Goal: Transaction & Acquisition: Book appointment/travel/reservation

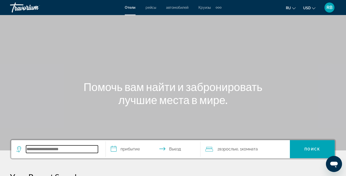
click at [68, 151] on input "Search widget" at bounding box center [62, 149] width 72 height 8
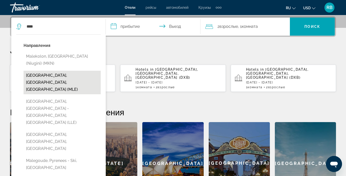
click at [74, 75] on button "[GEOGRAPHIC_DATA], [GEOGRAPHIC_DATA], [GEOGRAPHIC_DATA] (MLE)" at bounding box center [62, 83] width 77 height 24
type input "**********"
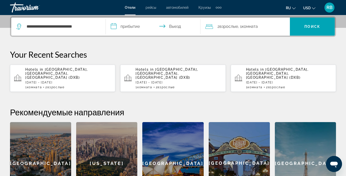
click at [138, 34] on input "**********" at bounding box center [154, 28] width 97 height 20
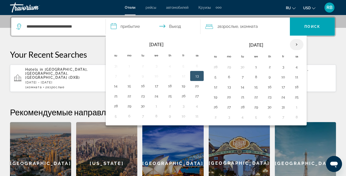
click at [298, 42] on th "Next month" at bounding box center [297, 44] width 14 height 11
click at [255, 90] on button "12" at bounding box center [256, 87] width 8 height 7
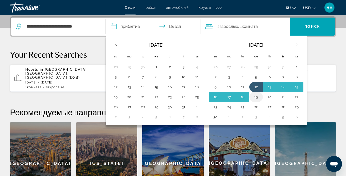
click at [257, 98] on button "19" at bounding box center [256, 97] width 8 height 7
type input "**********"
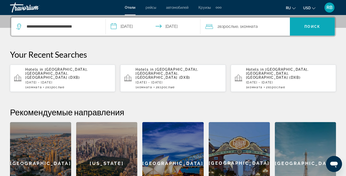
click at [301, 27] on span "Search widget" at bounding box center [312, 27] width 45 height 12
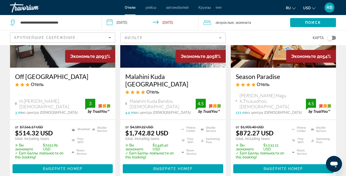
scroll to position [72, 0]
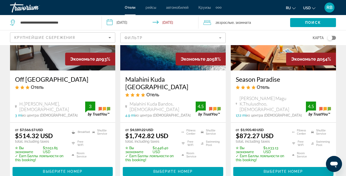
click at [191, 67] on img "Main content" at bounding box center [172, 30] width 105 height 80
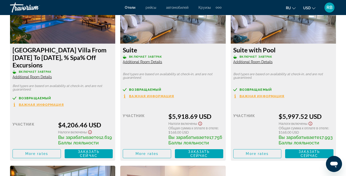
scroll to position [1009, 0]
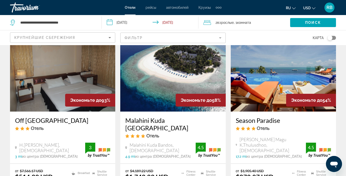
scroll to position [32, 0]
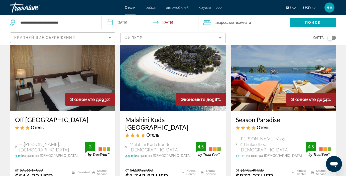
click at [280, 76] on img "Main content" at bounding box center [283, 71] width 105 height 80
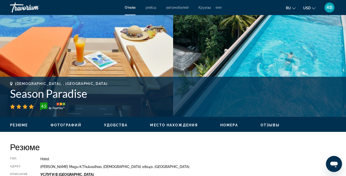
scroll to position [137, 0]
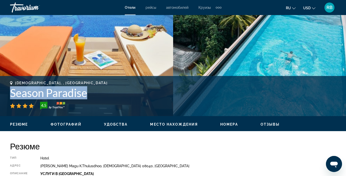
drag, startPoint x: 95, startPoint y: 95, endPoint x: 9, endPoint y: 94, distance: 85.8
click at [9, 94] on div "[DEMOGRAPHIC_DATA], , [GEOGRAPHIC_DATA] Season Paradise 4.5 адрес Aria Thundee …" at bounding box center [173, 96] width 346 height 30
copy h1 "Season Paradise"
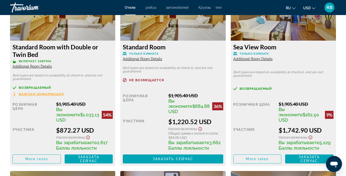
scroll to position [819, 0]
